Goal: Information Seeking & Learning: Learn about a topic

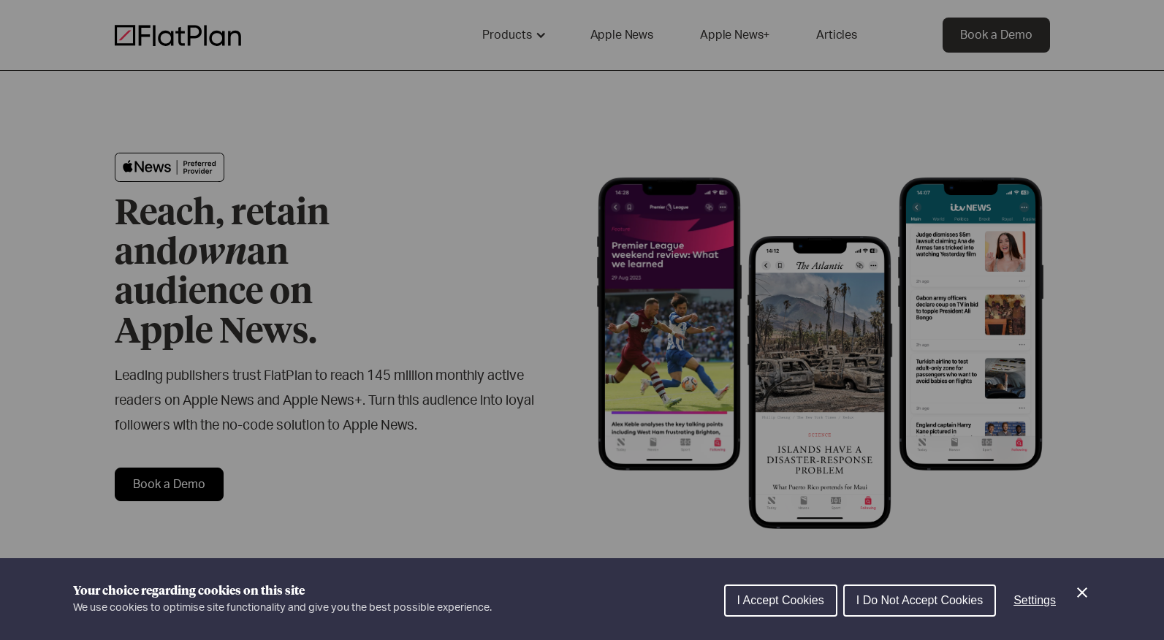
click at [764, 606] on span "I Accept Cookies" at bounding box center [780, 600] width 87 height 12
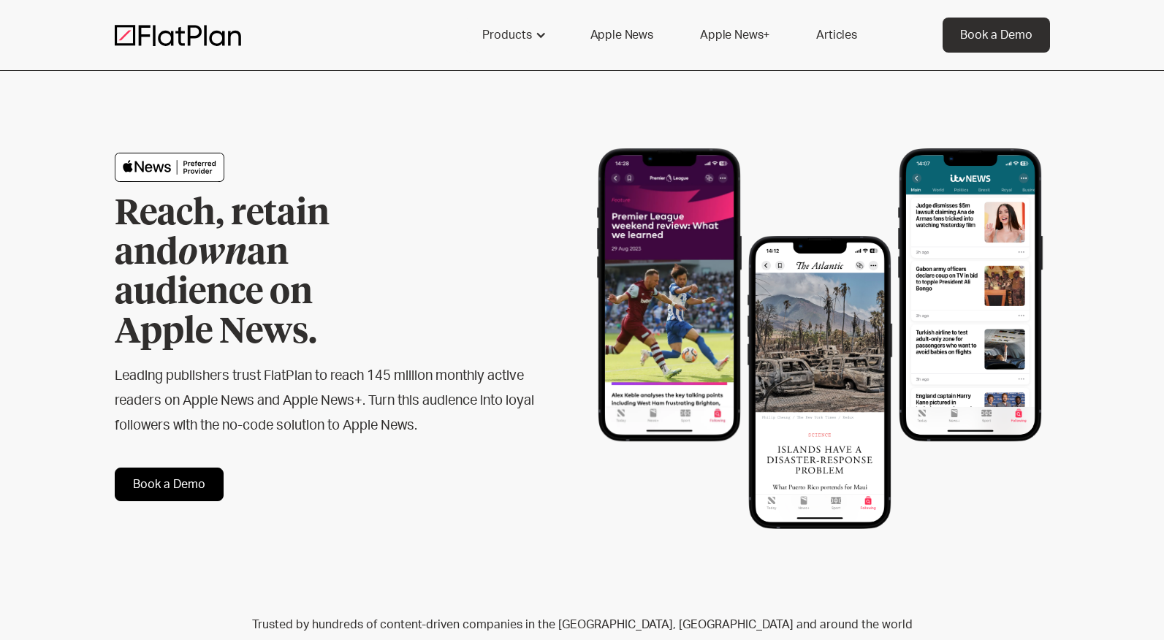
click at [824, 37] on link "Articles" at bounding box center [837, 35] width 76 height 35
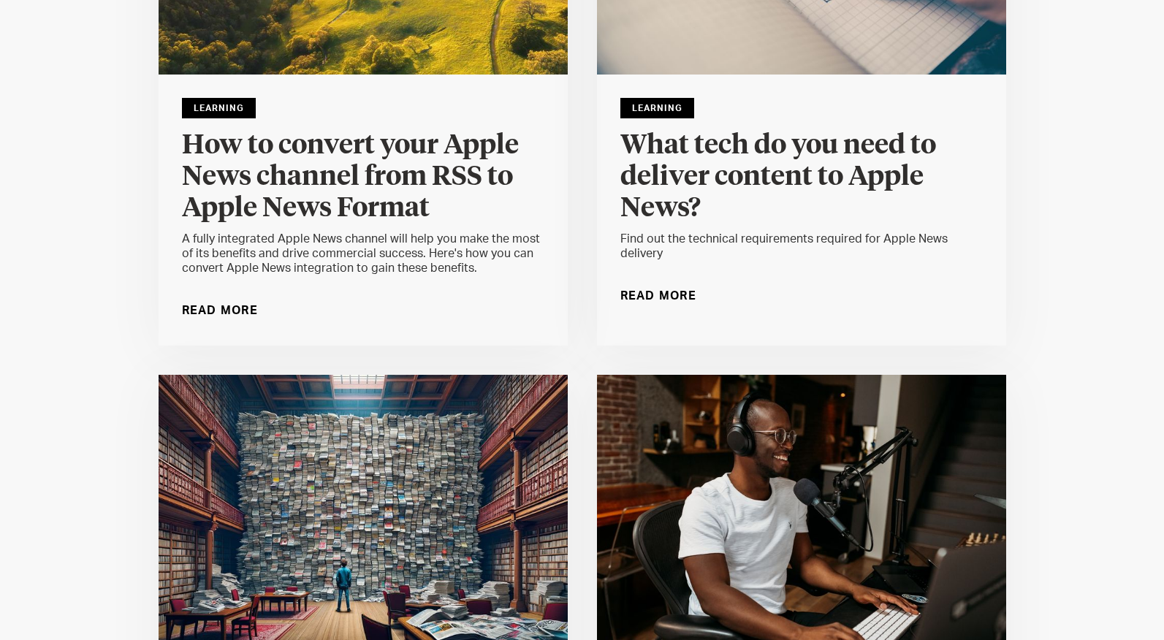
scroll to position [3493, 0]
